Goal: Task Accomplishment & Management: Manage account settings

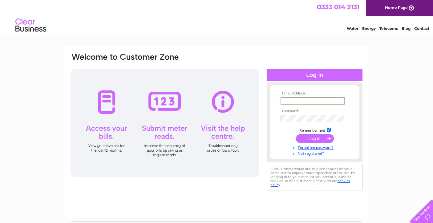
type input "Belleandbee@hotmail.com"
click at [312, 139] on input "submit" at bounding box center [315, 138] width 38 height 9
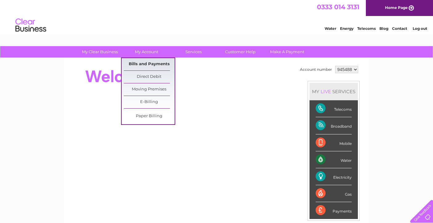
click at [147, 64] on link "Bills and Payments" at bounding box center [149, 64] width 51 height 12
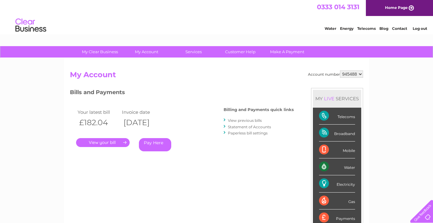
click at [118, 146] on link "." at bounding box center [103, 142] width 54 height 9
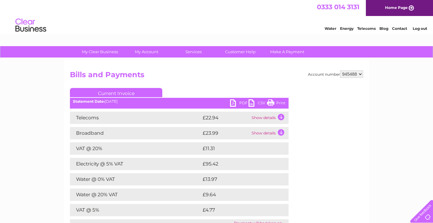
click at [235, 102] on link "PDF" at bounding box center [239, 104] width 18 height 9
